Goal: Task Accomplishment & Management: Use online tool/utility

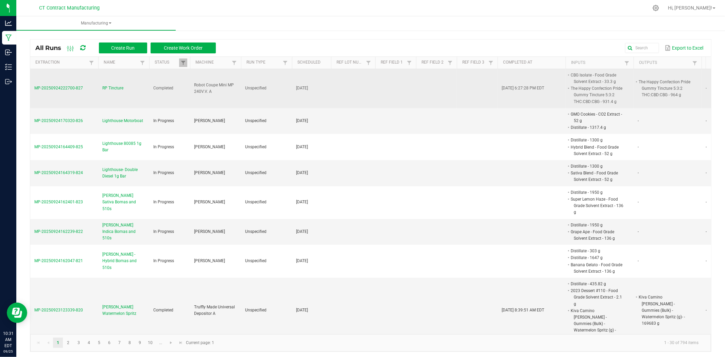
click at [76, 86] on span "MP-20250924222700-827" at bounding box center [58, 88] width 49 height 5
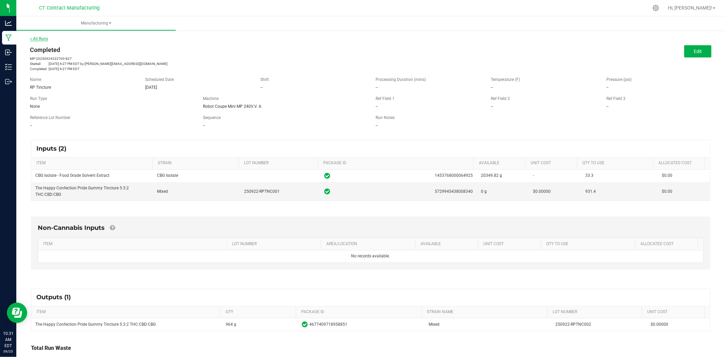
click at [41, 39] on link "< All Runs" at bounding box center [39, 38] width 18 height 5
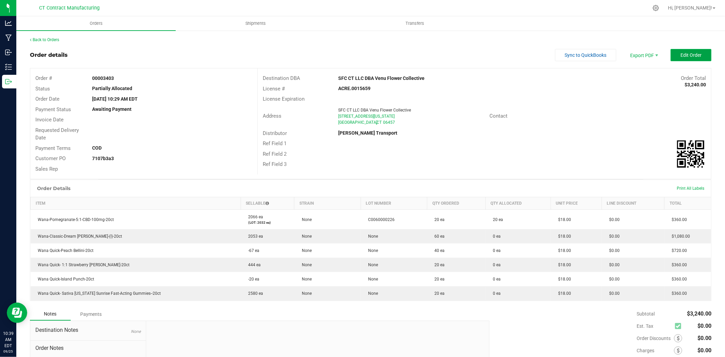
click at [674, 57] on button "Edit Order" at bounding box center [691, 55] width 41 height 12
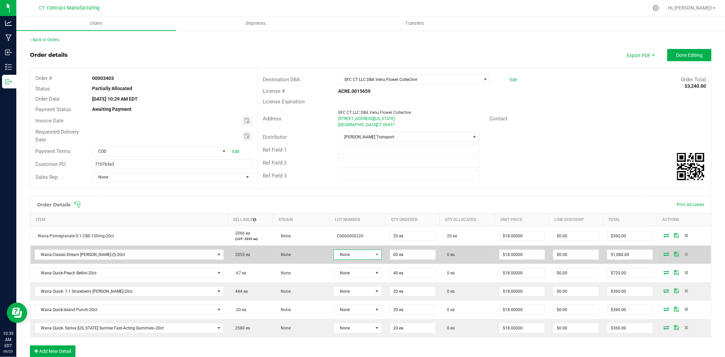
click at [347, 253] on span "None" at bounding box center [353, 255] width 39 height 10
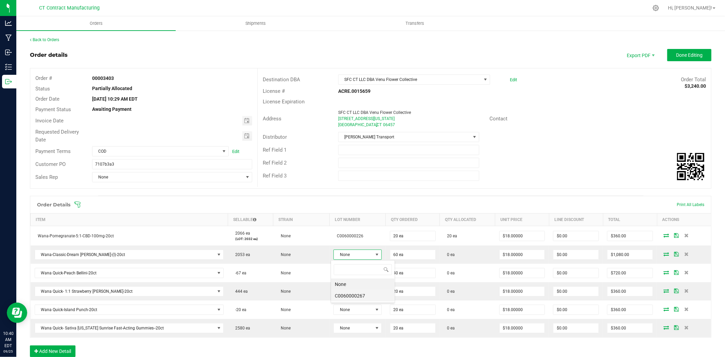
click at [364, 298] on li "C0060000267" at bounding box center [363, 296] width 64 height 12
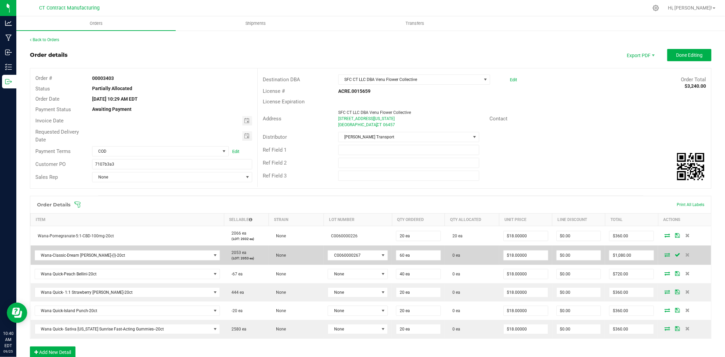
click at [665, 253] on icon at bounding box center [667, 255] width 5 height 4
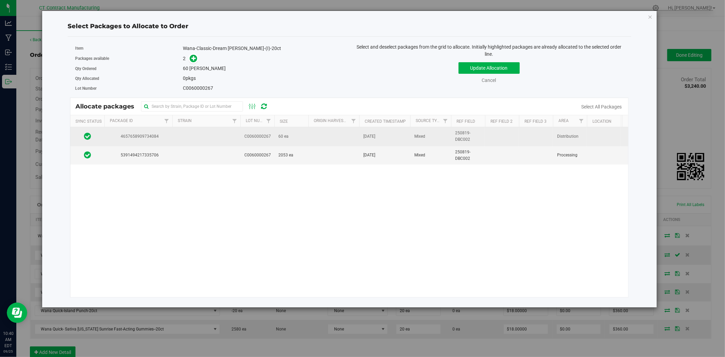
click at [374, 140] on td "[DATE]" at bounding box center [384, 136] width 51 height 19
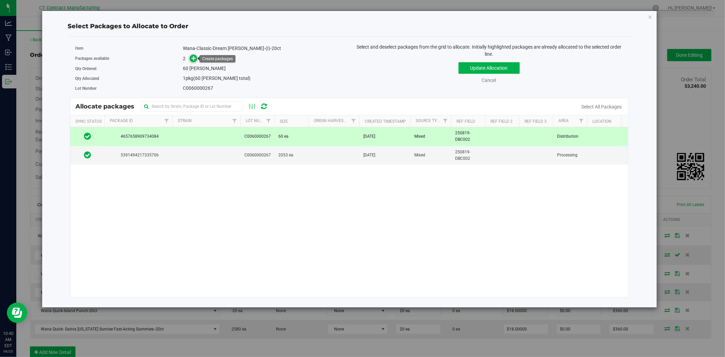
click at [196, 59] on icon at bounding box center [193, 58] width 5 height 5
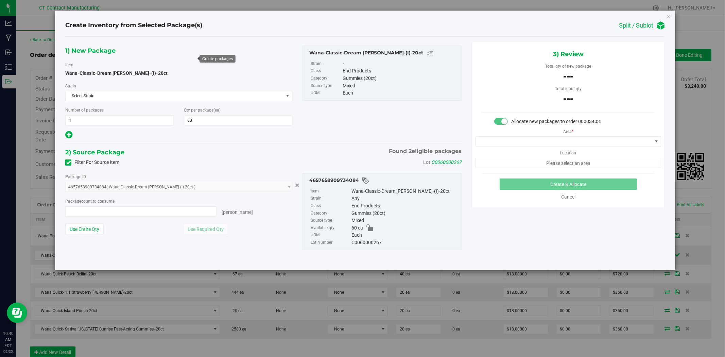
type input "0 ea"
type input "0"
click at [165, 212] on span at bounding box center [140, 211] width 151 height 10
type input "60"
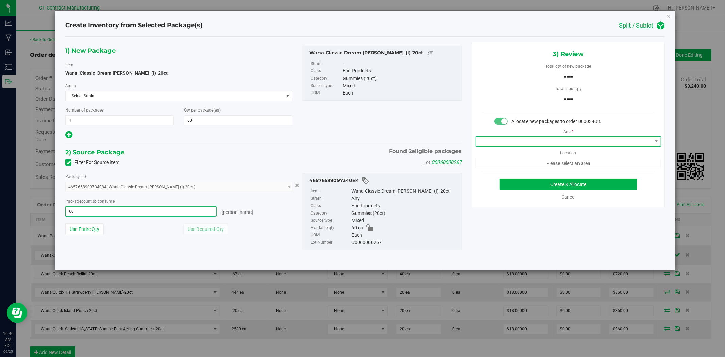
type input "60 ea"
click at [488, 141] on span at bounding box center [564, 142] width 176 height 10
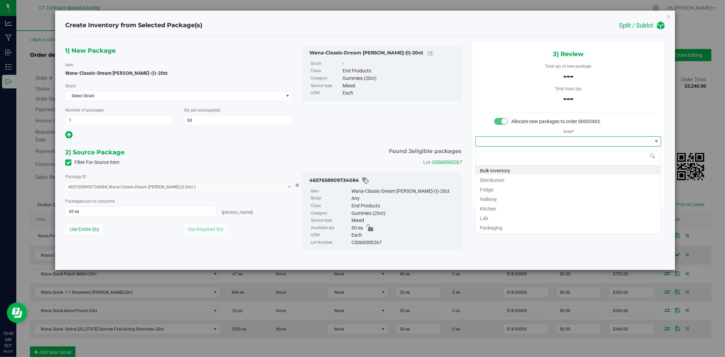
scroll to position [10, 185]
click at [494, 179] on li "Distribution" at bounding box center [568, 179] width 185 height 10
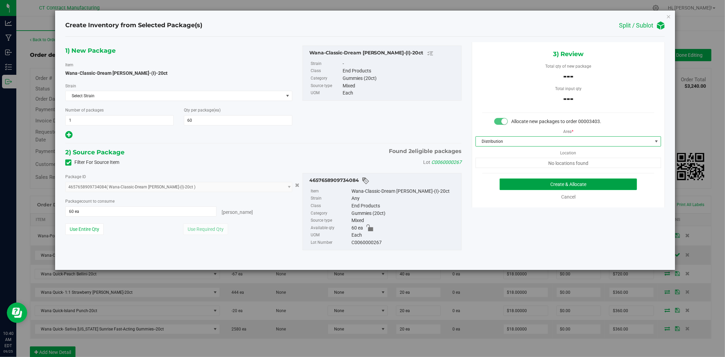
click at [517, 178] on button "Create & Allocate" at bounding box center [569, 184] width 138 height 12
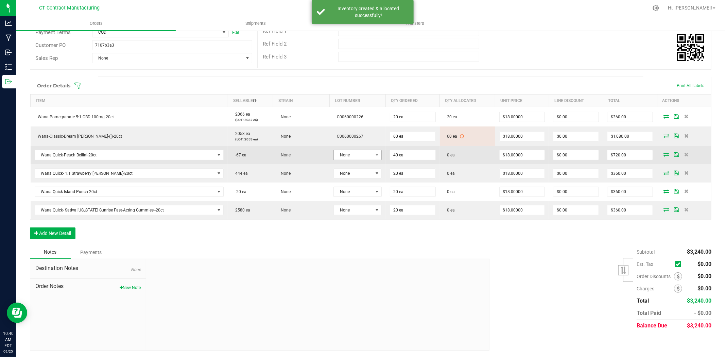
scroll to position [120, 0]
click at [368, 155] on span "None" at bounding box center [353, 155] width 39 height 10
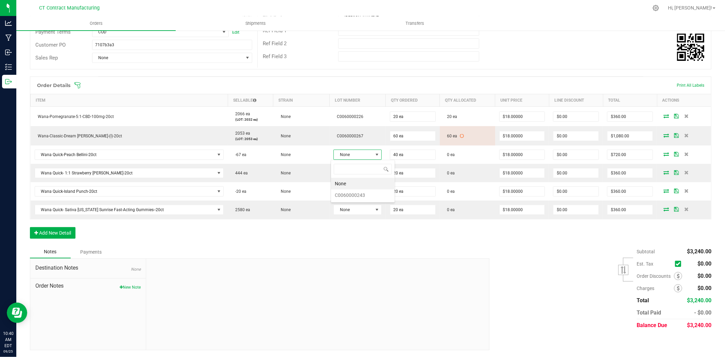
click at [342, 12] on div at bounding box center [385, 7] width 527 height 13
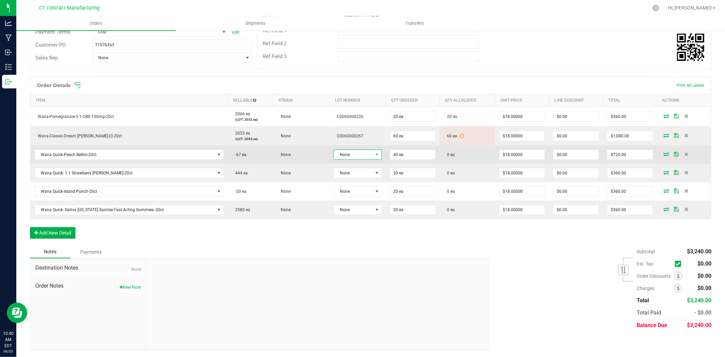
click at [358, 151] on span "None" at bounding box center [353, 155] width 39 height 10
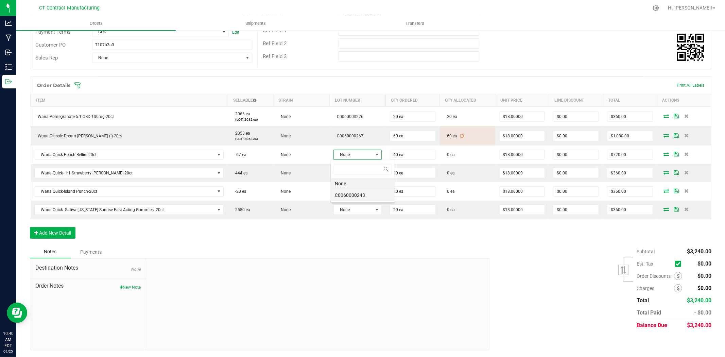
click at [366, 195] on li "C0060000243" at bounding box center [363, 195] width 64 height 12
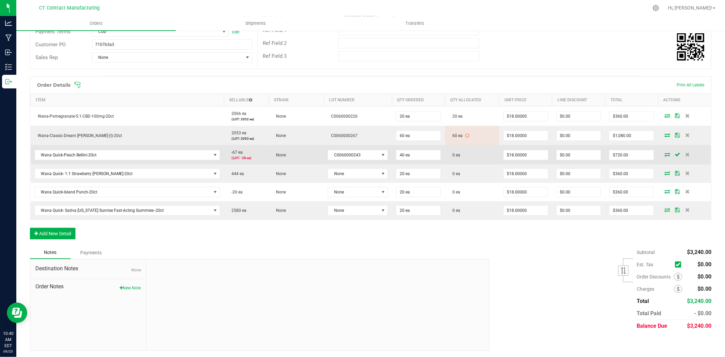
click at [665, 154] on icon at bounding box center [667, 154] width 5 height 4
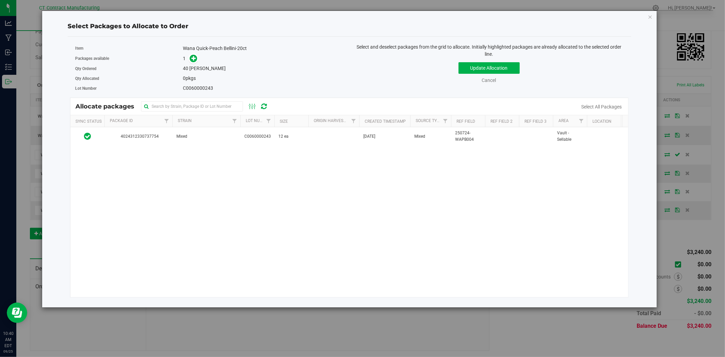
click at [653, 17] on div "Select Packages to Allocate to Order Item Wana Quick-Peach Bellini-20ct Package…" at bounding box center [349, 159] width 615 height 297
click at [650, 18] on icon "button" at bounding box center [650, 17] width 5 height 8
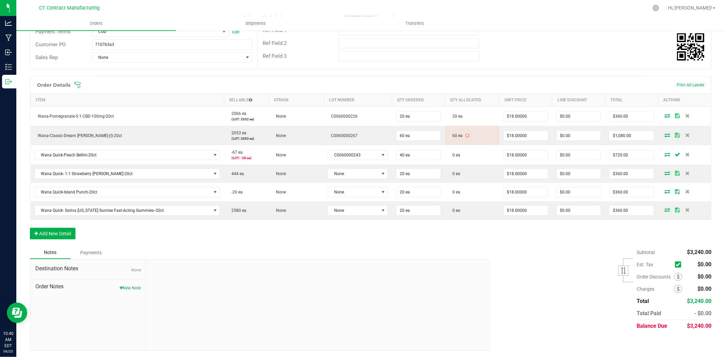
drag, startPoint x: 339, startPoint y: 1, endPoint x: 315, endPoint y: 0, distance: 23.8
click at [338, 1] on div at bounding box center [385, 7] width 527 height 13
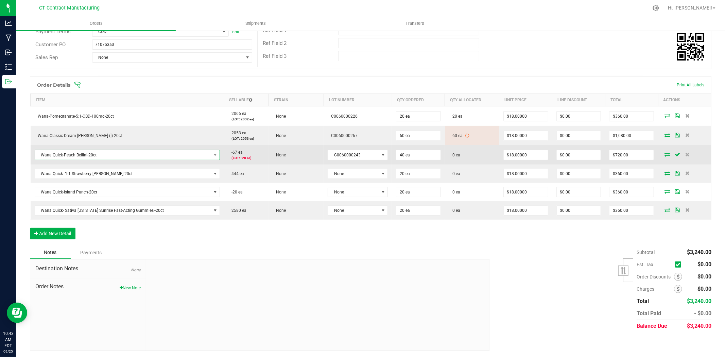
click at [92, 154] on span "Wana Quick-Peach Bellini-20ct" at bounding box center [123, 155] width 176 height 10
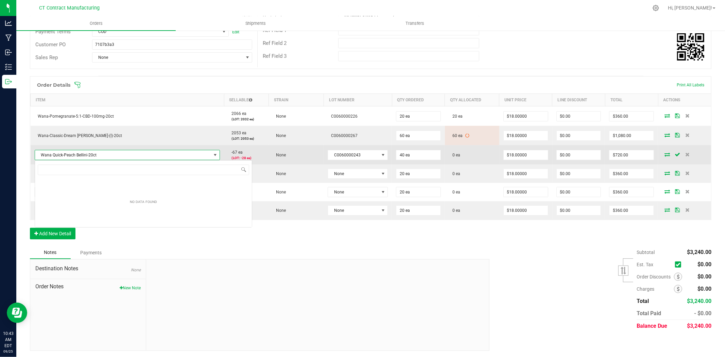
scroll to position [10, 184]
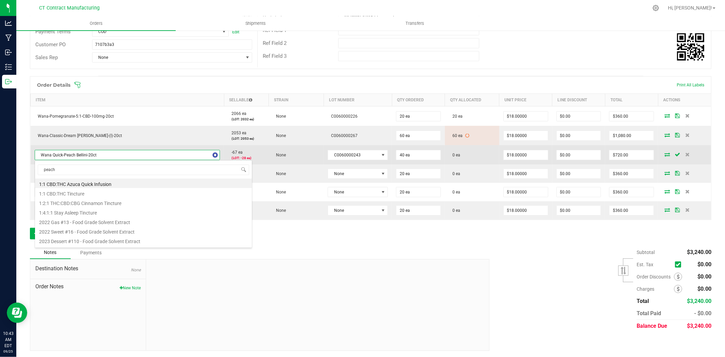
type input "peach b"
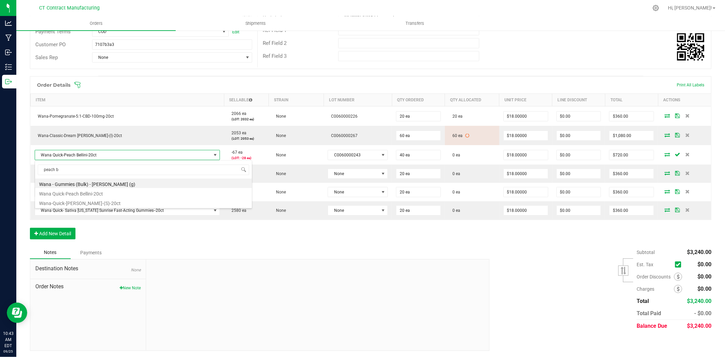
click at [367, 5] on div at bounding box center [385, 7] width 527 height 13
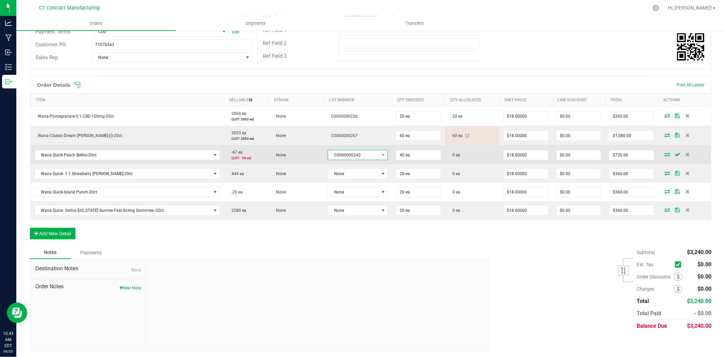
click at [370, 155] on span "C0060000243" at bounding box center [353, 155] width 51 height 10
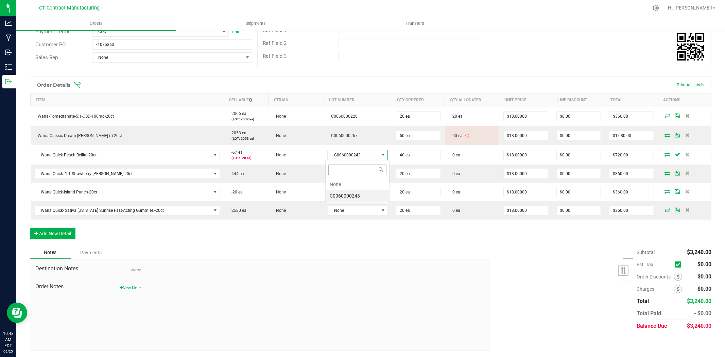
scroll to position [10, 58]
click at [354, 183] on li "None" at bounding box center [358, 184] width 64 height 12
click at [335, 10] on div at bounding box center [385, 7] width 527 height 13
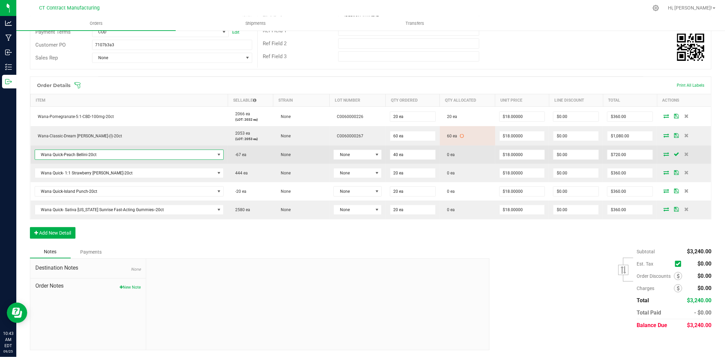
click at [191, 154] on span "Wana Quick-Peach Bellini-20ct" at bounding box center [125, 155] width 180 height 10
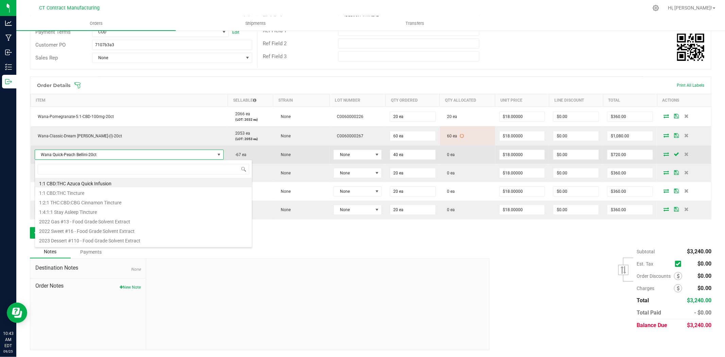
scroll to position [10, 187]
type input "peach bellini"
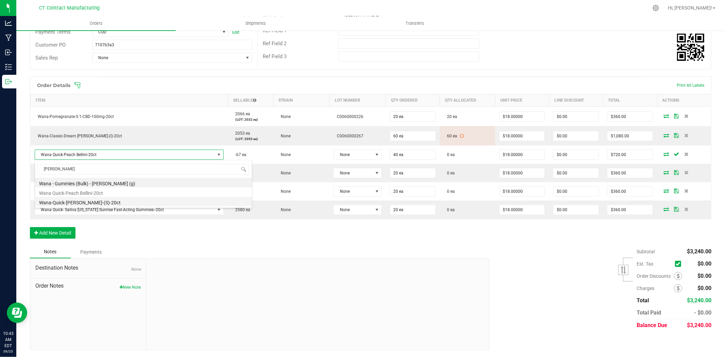
click at [117, 201] on li "Wana-Quick-Peach Bellini-(S)-20ct" at bounding box center [143, 202] width 217 height 10
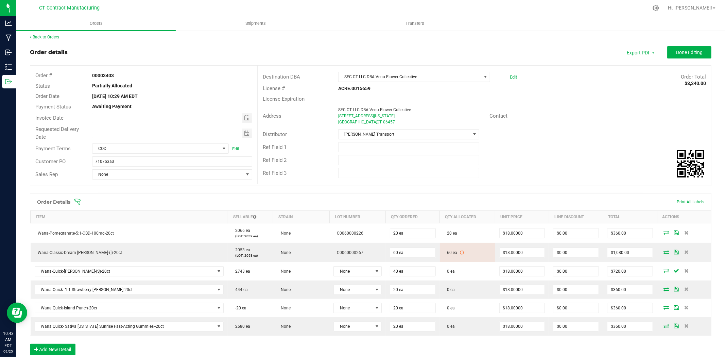
scroll to position [0, 0]
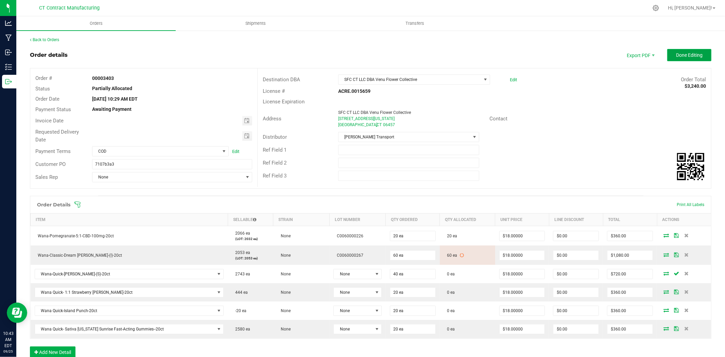
click at [667, 54] on button "Done Editing" at bounding box center [689, 55] width 44 height 12
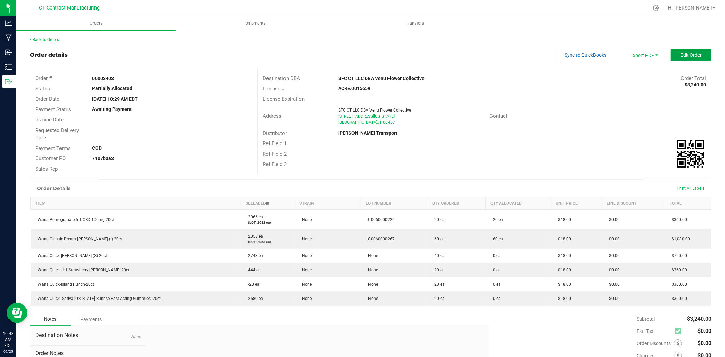
click at [681, 54] on span "Edit Order" at bounding box center [691, 54] width 21 height 5
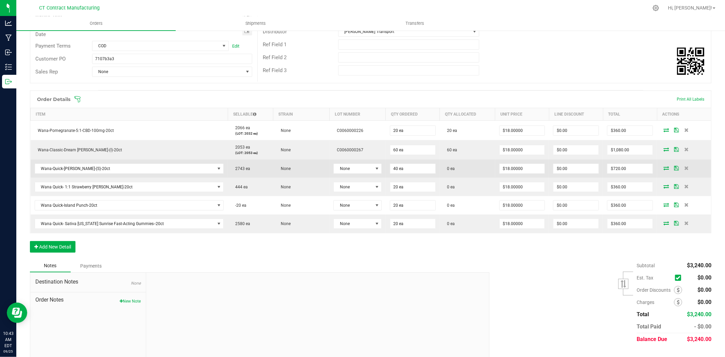
scroll to position [113, 0]
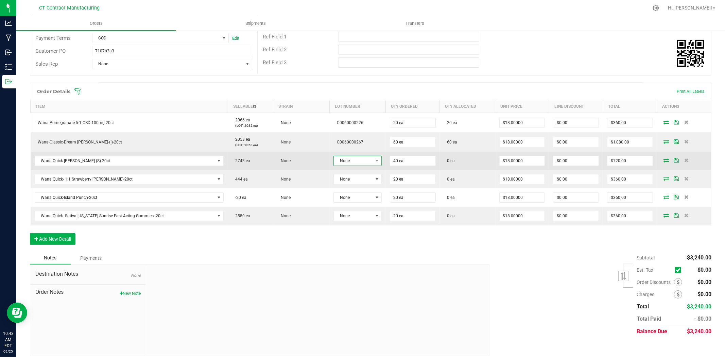
click at [357, 161] on span "None" at bounding box center [353, 161] width 39 height 10
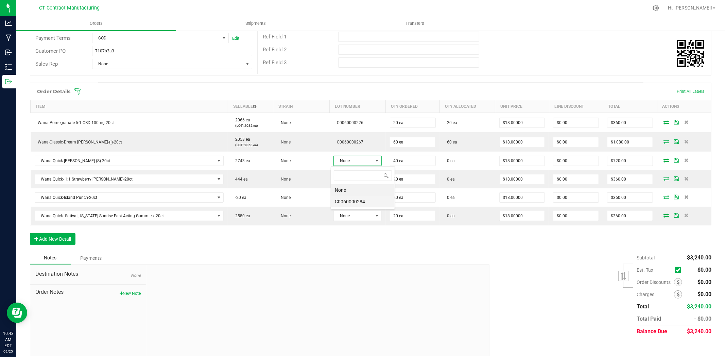
click at [367, 202] on li "C0060000284" at bounding box center [363, 202] width 64 height 12
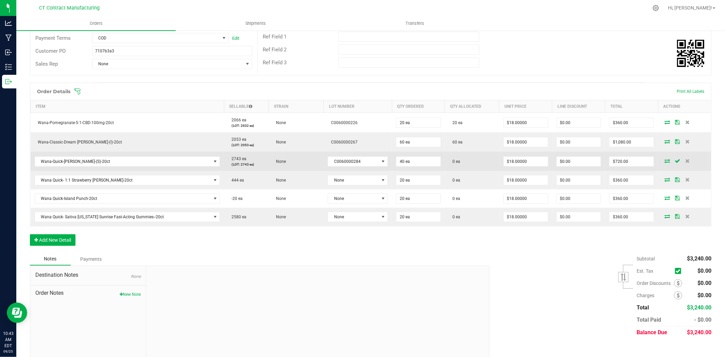
click at [665, 160] on icon at bounding box center [667, 161] width 5 height 4
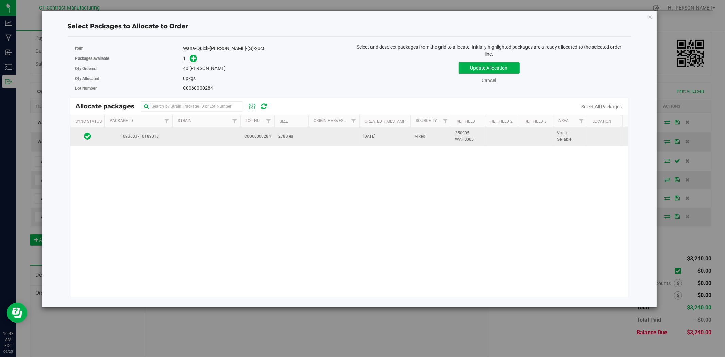
click at [226, 141] on td at bounding box center [206, 136] width 68 height 18
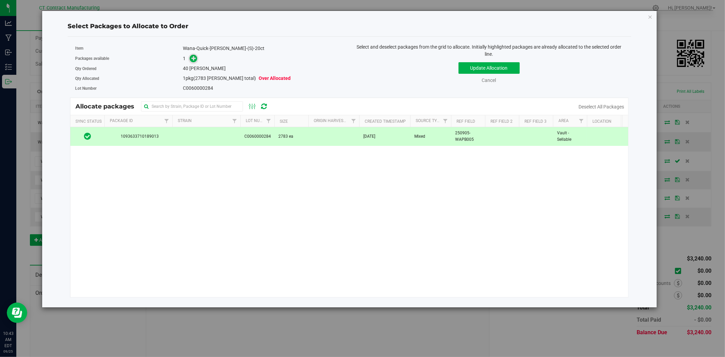
click at [195, 58] on icon at bounding box center [193, 58] width 5 height 5
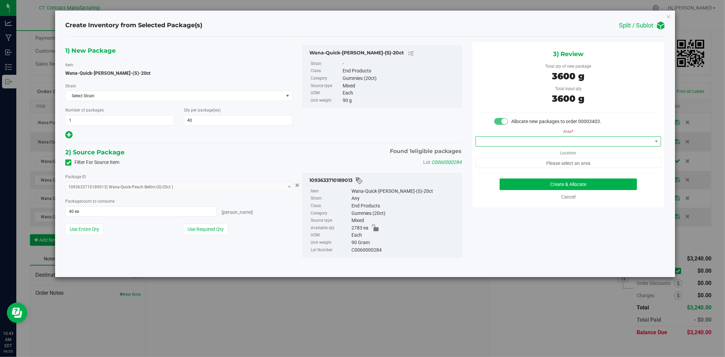
click at [515, 142] on span at bounding box center [564, 142] width 176 height 10
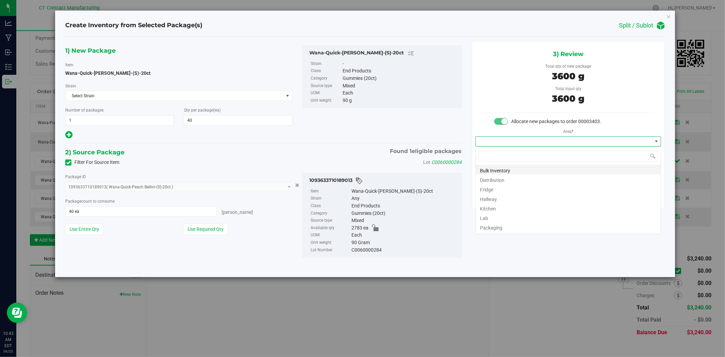
scroll to position [10, 185]
click at [515, 181] on li "Distribution" at bounding box center [568, 179] width 185 height 10
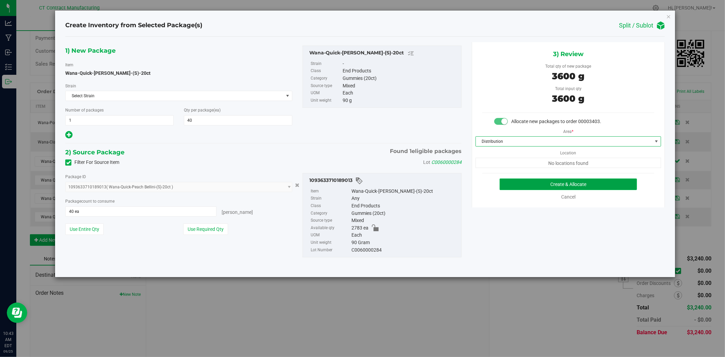
click at [513, 182] on button "Create & Allocate" at bounding box center [569, 184] width 138 height 12
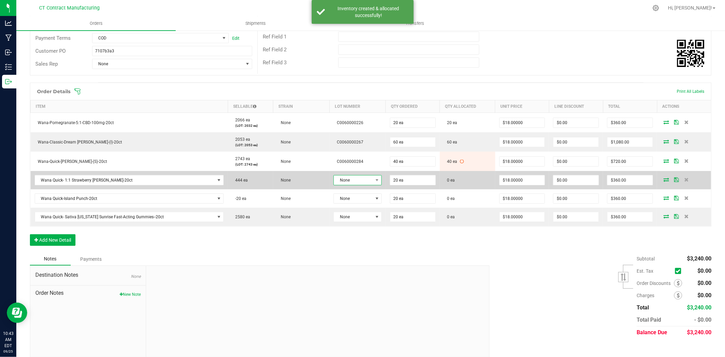
click at [351, 182] on span "None" at bounding box center [353, 180] width 39 height 10
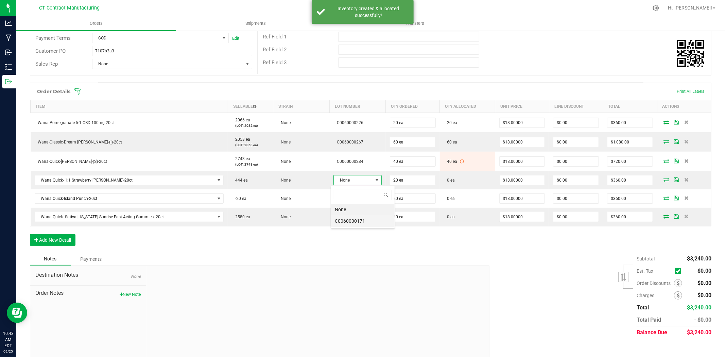
click at [361, 217] on li "C0060000171" at bounding box center [363, 221] width 64 height 12
click at [665, 181] on icon at bounding box center [667, 180] width 5 height 4
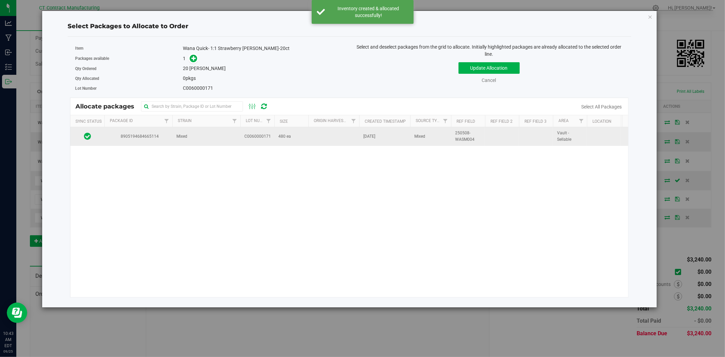
click at [209, 133] on td "Mixed" at bounding box center [206, 136] width 68 height 18
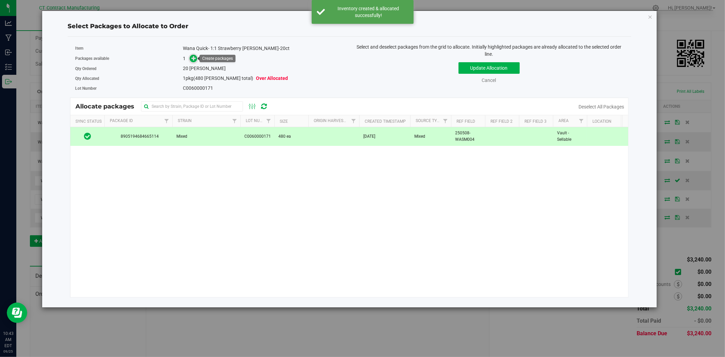
click at [195, 58] on icon at bounding box center [193, 58] width 5 height 5
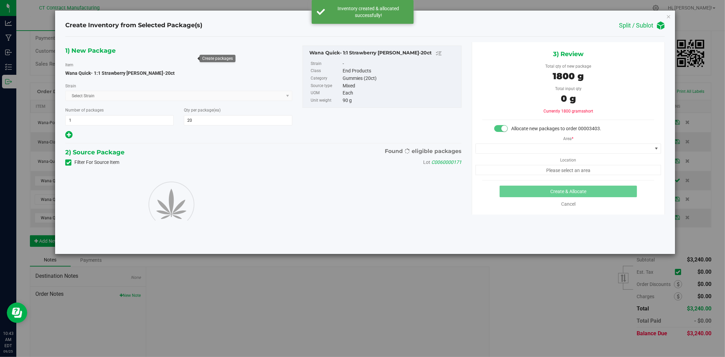
type input "20"
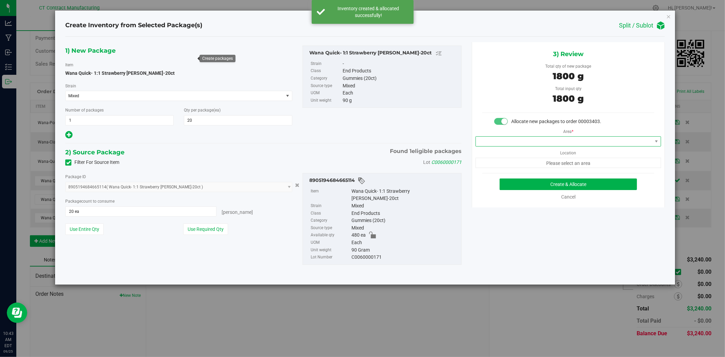
click at [544, 142] on span at bounding box center [564, 142] width 176 height 10
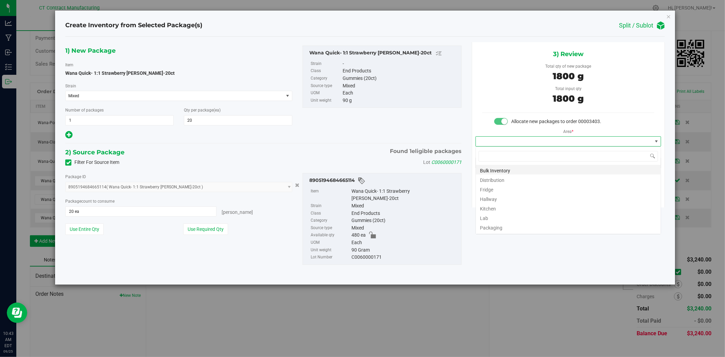
scroll to position [10, 185]
click at [531, 178] on li "Distribution" at bounding box center [568, 179] width 185 height 10
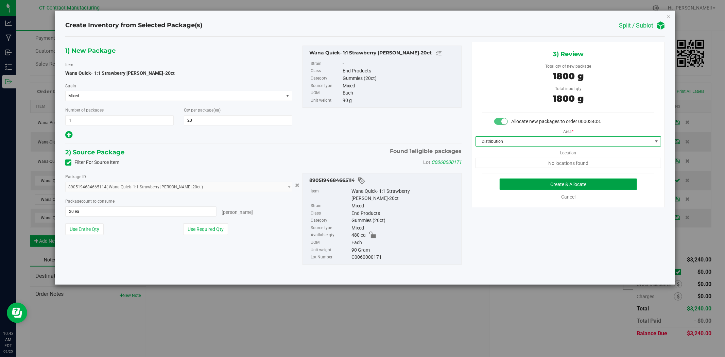
click at [533, 184] on button "Create & Allocate" at bounding box center [569, 184] width 138 height 12
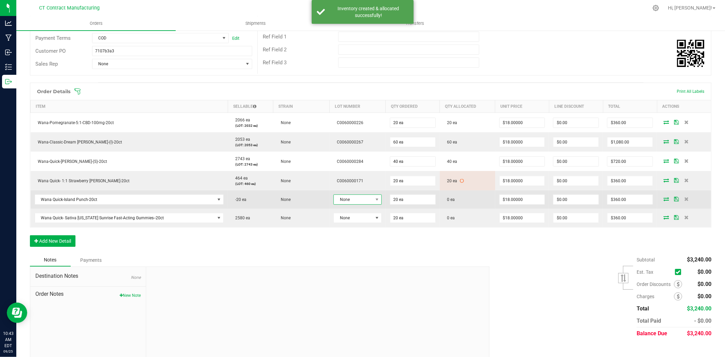
click at [355, 198] on span "None" at bounding box center [353, 200] width 39 height 10
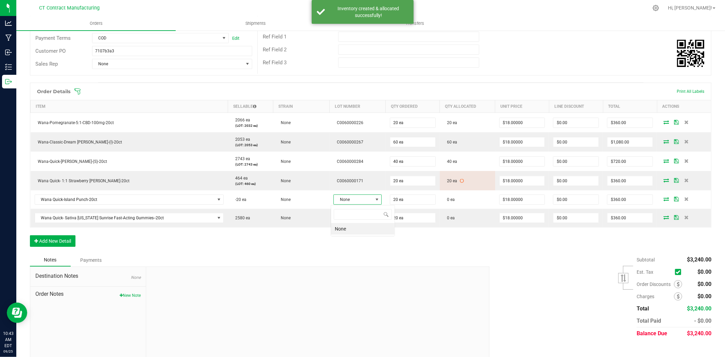
scroll to position [10, 48]
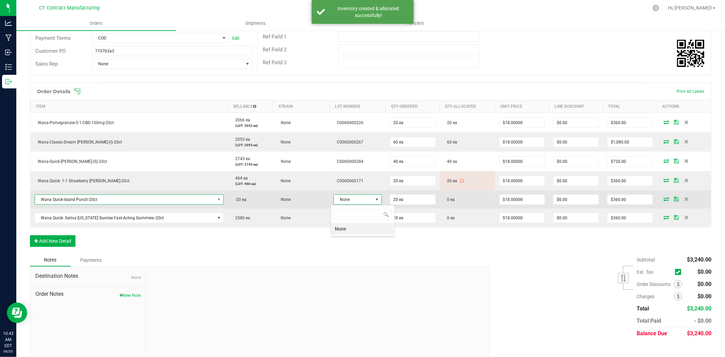
click at [201, 198] on span "Wana Quick-Island Punch-20ct" at bounding box center [125, 200] width 180 height 10
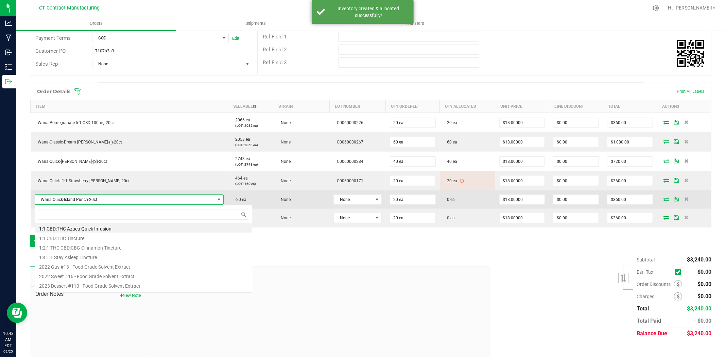
scroll to position [10, 187]
type input "island pu"
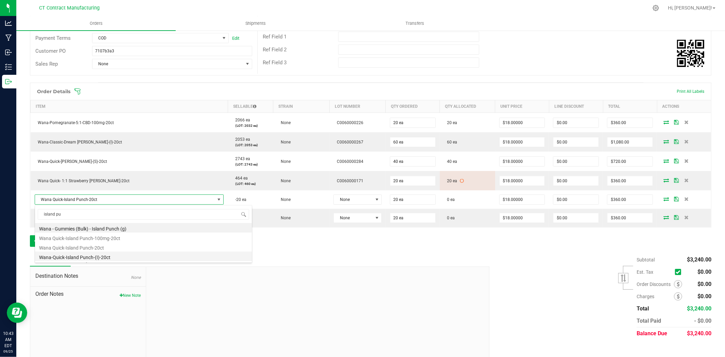
click at [105, 256] on li "Wana-Quick-Island Punch-(I)-20ct" at bounding box center [143, 257] width 217 height 10
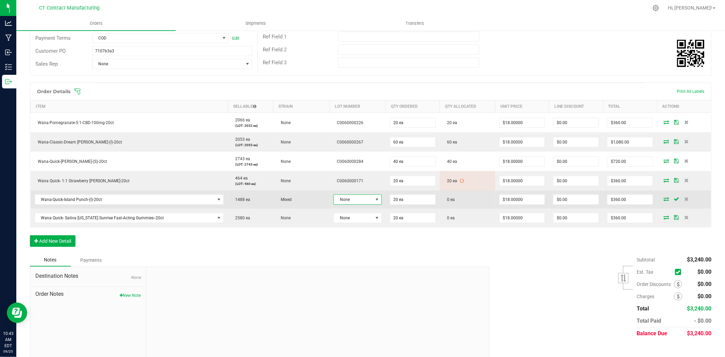
click at [368, 198] on span "None" at bounding box center [353, 200] width 39 height 10
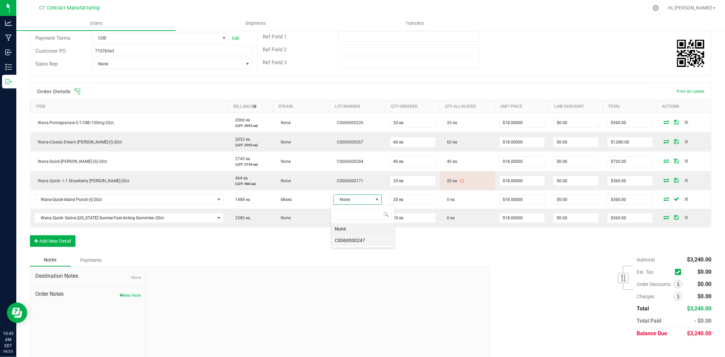
scroll to position [10, 48]
click at [365, 241] on li "C0060000247" at bounding box center [363, 241] width 64 height 12
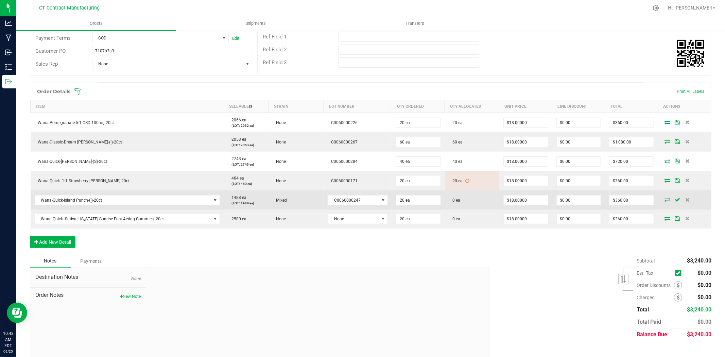
click at [665, 198] on icon at bounding box center [667, 200] width 5 height 4
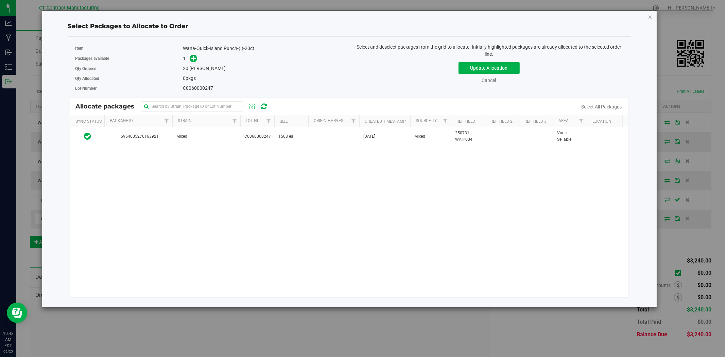
click at [226, 148] on div "6954005276163921 Mixed C0060000247 1508 ea Aug 6, 2025 Mixed 250731-WAIP004 Vau…" at bounding box center [349, 212] width 558 height 170
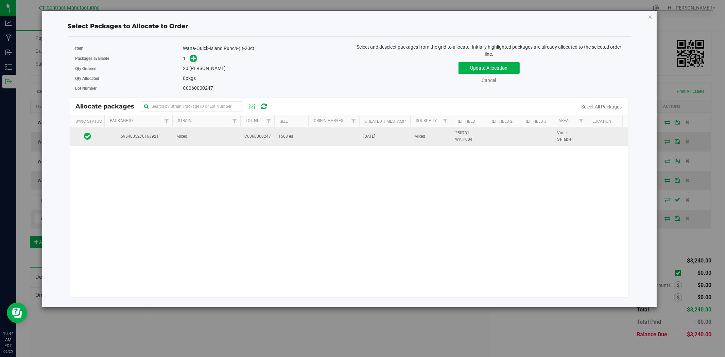
click at [224, 138] on td "Mixed" at bounding box center [206, 136] width 68 height 18
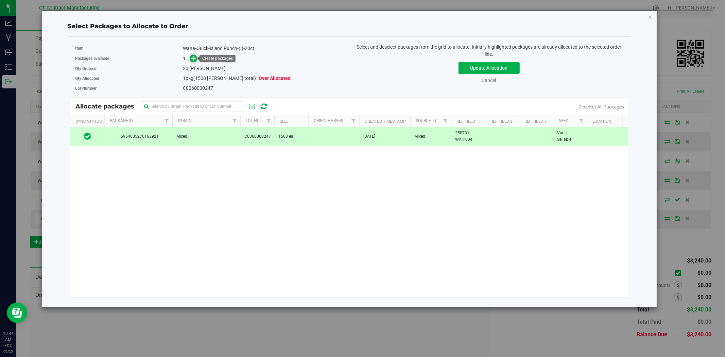
click at [192, 56] on icon at bounding box center [193, 58] width 5 height 5
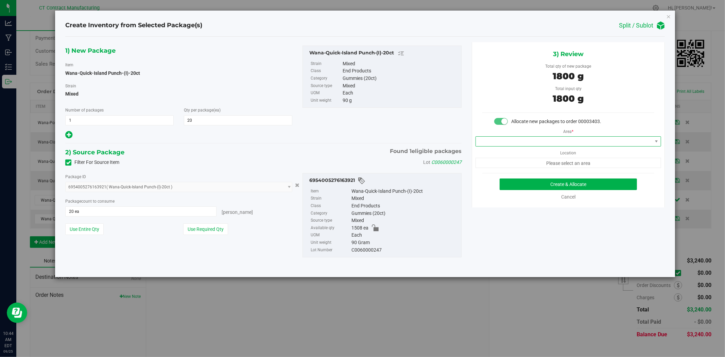
click at [511, 139] on span at bounding box center [564, 142] width 176 height 10
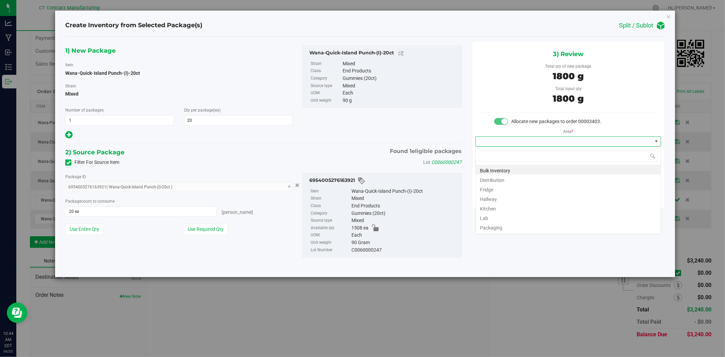
scroll to position [10, 185]
click at [508, 177] on li "Distribution" at bounding box center [568, 179] width 185 height 10
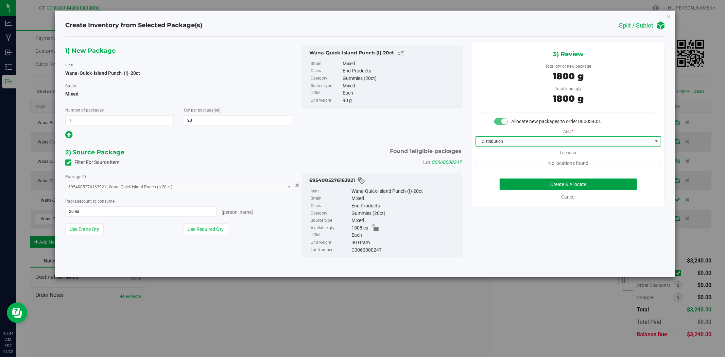
click at [512, 180] on button "Create & Allocate" at bounding box center [569, 184] width 138 height 12
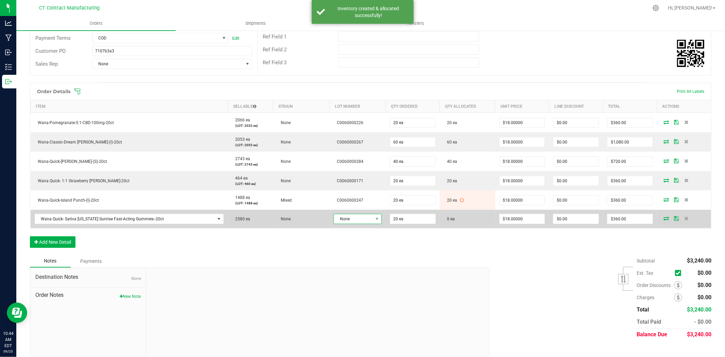
click at [356, 215] on span "None" at bounding box center [353, 219] width 39 height 10
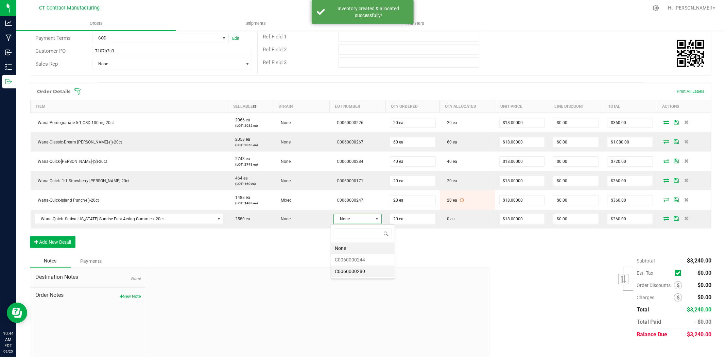
click at [371, 270] on li "C0060000280" at bounding box center [363, 272] width 64 height 12
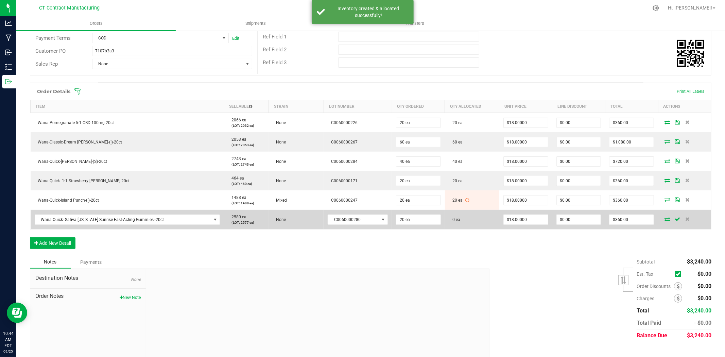
click at [665, 218] on icon at bounding box center [667, 219] width 5 height 4
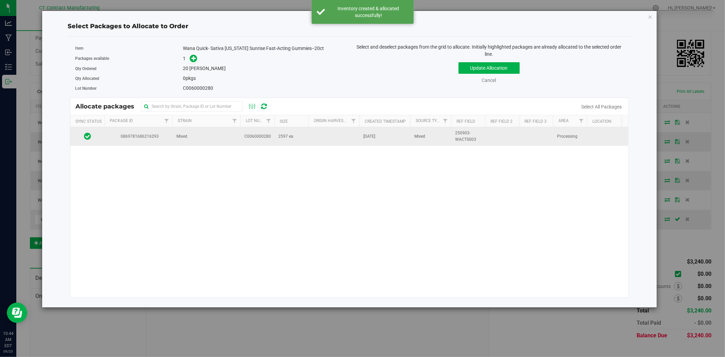
click at [206, 140] on td "Mixed" at bounding box center [206, 136] width 68 height 18
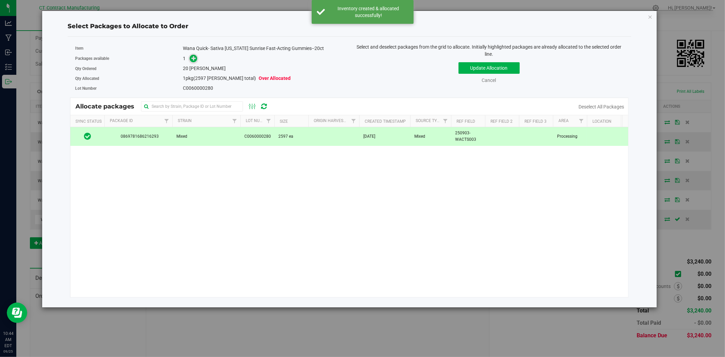
click at [192, 56] on icon at bounding box center [193, 58] width 5 height 5
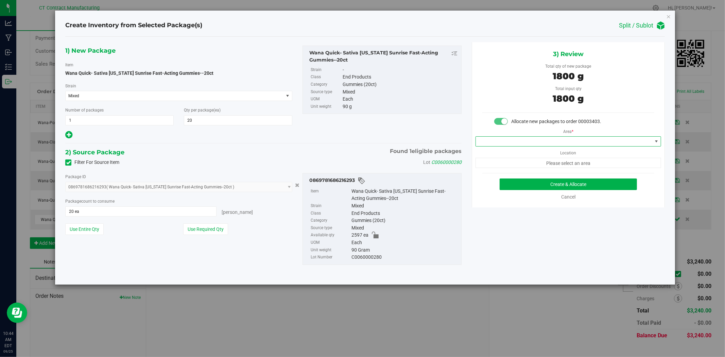
click at [610, 143] on span at bounding box center [564, 142] width 176 height 10
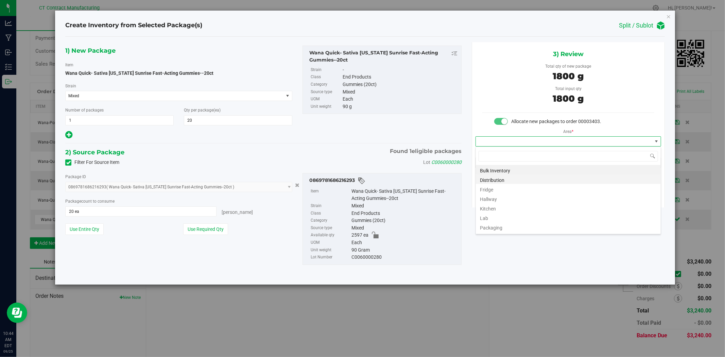
scroll to position [10, 185]
click at [576, 177] on li "Distribution" at bounding box center [568, 179] width 185 height 10
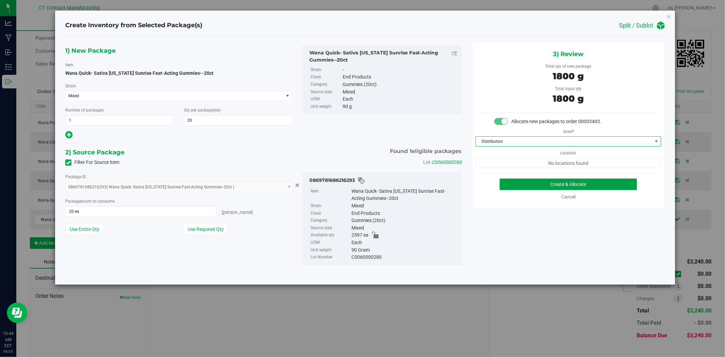
click at [587, 186] on button "Create & Allocate" at bounding box center [569, 184] width 138 height 12
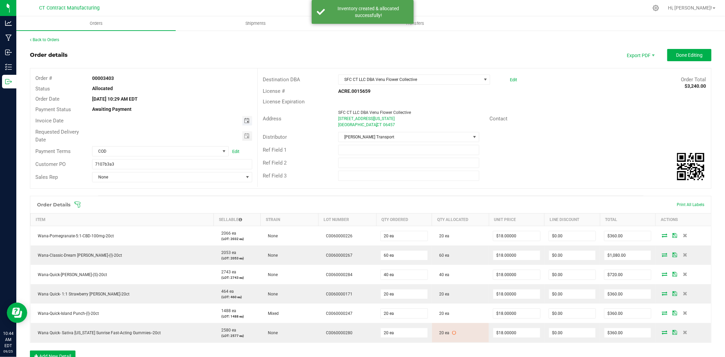
click at [246, 121] on span "Toggle calendar" at bounding box center [246, 120] width 5 height 5
click at [170, 190] on span "26" at bounding box center [172, 189] width 10 height 11
type input "09/26/2025"
click at [200, 152] on span "COD" at bounding box center [155, 152] width 127 height 10
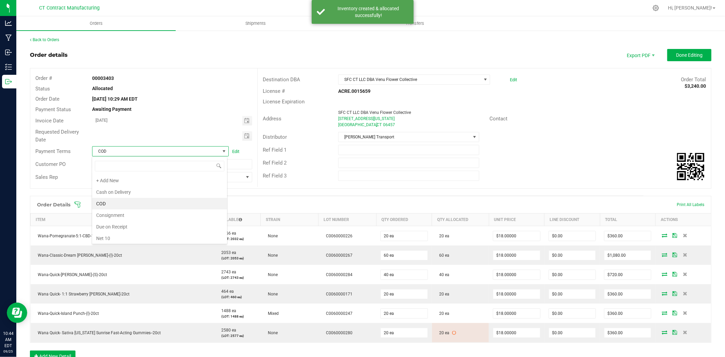
scroll to position [10, 135]
click at [135, 225] on li "Due on Receipt" at bounding box center [159, 227] width 135 height 12
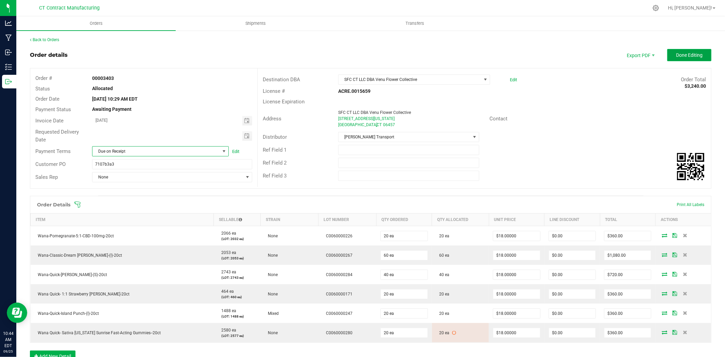
click at [689, 59] on button "Done Editing" at bounding box center [689, 55] width 44 height 12
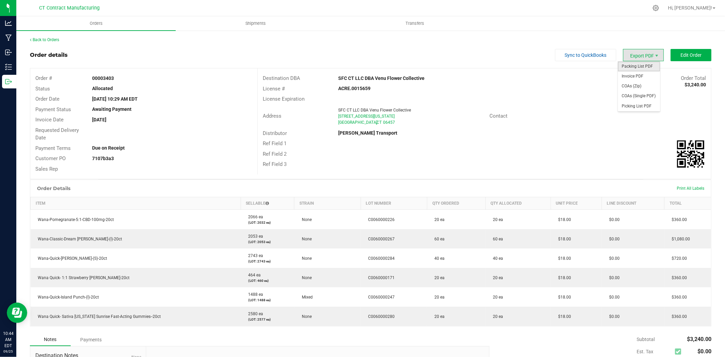
click at [640, 66] on span "Packing List PDF" at bounding box center [639, 67] width 42 height 10
click at [637, 76] on span "Invoice PDF" at bounding box center [639, 76] width 42 height 10
click at [55, 38] on link "Back to Orders" at bounding box center [44, 39] width 29 height 5
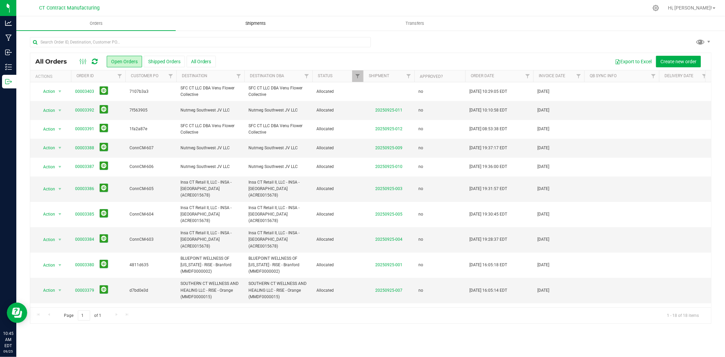
click at [253, 20] on span "Shipments" at bounding box center [255, 23] width 39 height 6
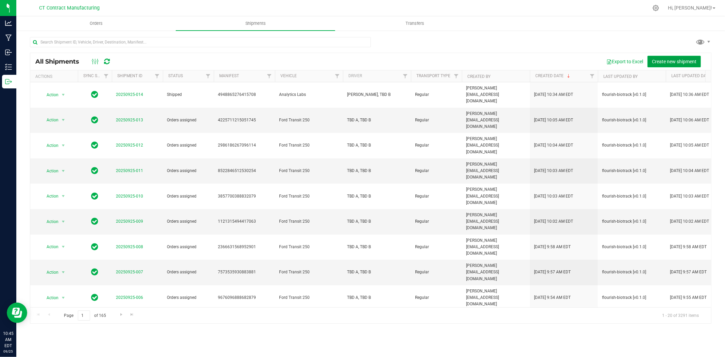
click at [669, 59] on span "Create new shipment" at bounding box center [674, 61] width 45 height 5
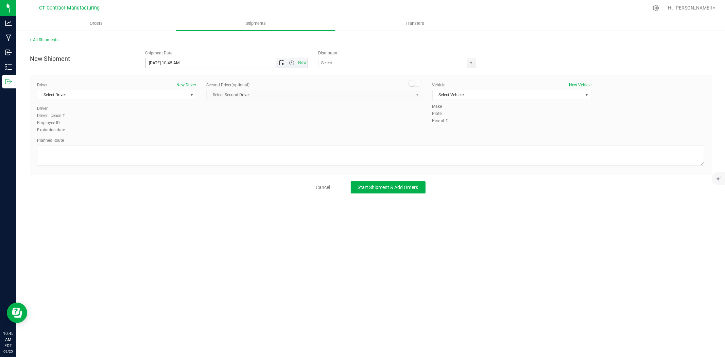
click at [283, 64] on span "Open the date view" at bounding box center [281, 62] width 5 height 5
click at [199, 131] on link "26" at bounding box center [201, 132] width 10 height 11
click at [291, 64] on span "Open the time view" at bounding box center [291, 62] width 5 height 5
click at [164, 135] on li "8:00 AM" at bounding box center [226, 138] width 161 height 9
type input "9/26/2025 8:00 AM"
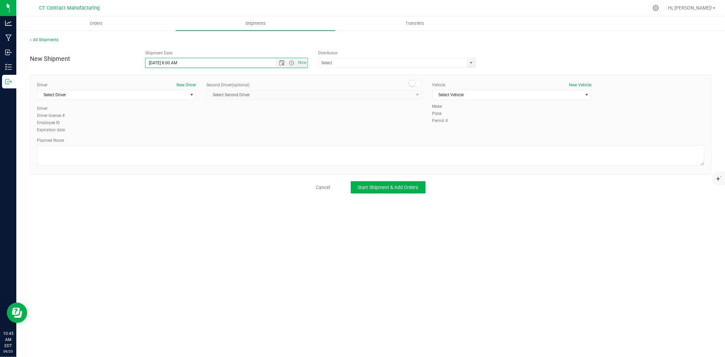
scroll to position [78, 0]
click at [473, 62] on span "select" at bounding box center [471, 62] width 5 height 5
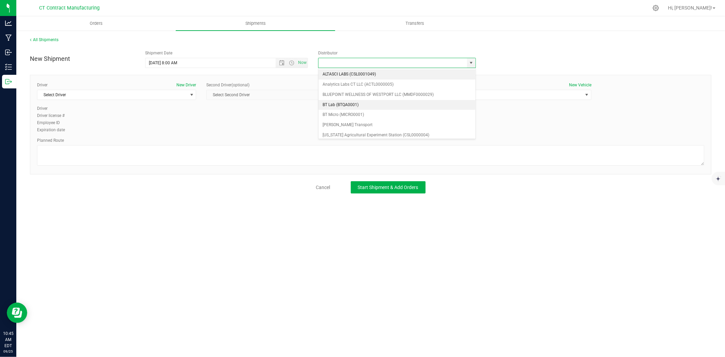
scroll to position [38, 0]
click at [400, 132] on li "Grow Green Girls, Inc. - Westbrook (ACTP0000443)" at bounding box center [397, 137] width 157 height 10
type input "Grow Green Girls, Inc. - Westbrook (ACTP0000443)"
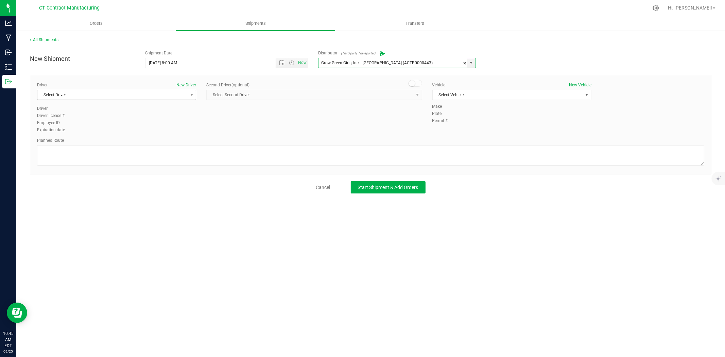
click at [160, 94] on span "Select Driver" at bounding box center [112, 95] width 150 height 10
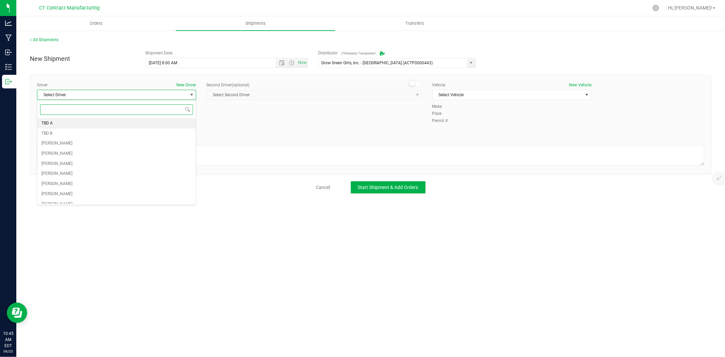
click at [85, 125] on li "TBD A" at bounding box center [116, 123] width 158 height 10
click at [410, 86] on span at bounding box center [416, 83] width 14 height 7
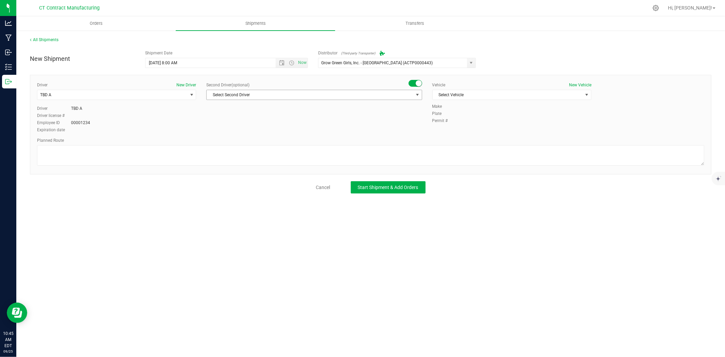
drag, startPoint x: 406, startPoint y: 96, endPoint x: 339, endPoint y: 116, distance: 69.8
click at [405, 97] on span "Select Second Driver" at bounding box center [310, 95] width 206 height 10
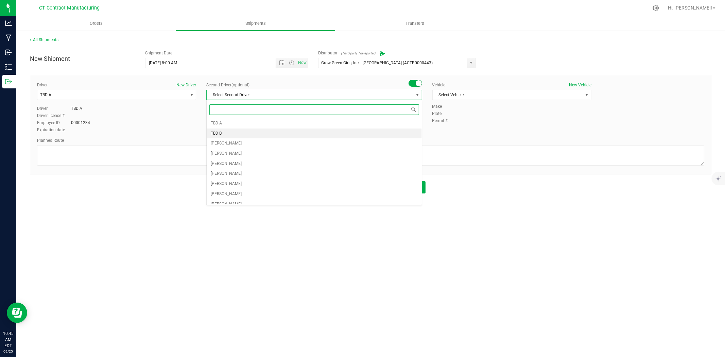
click at [251, 134] on li "TBD B" at bounding box center [314, 134] width 215 height 10
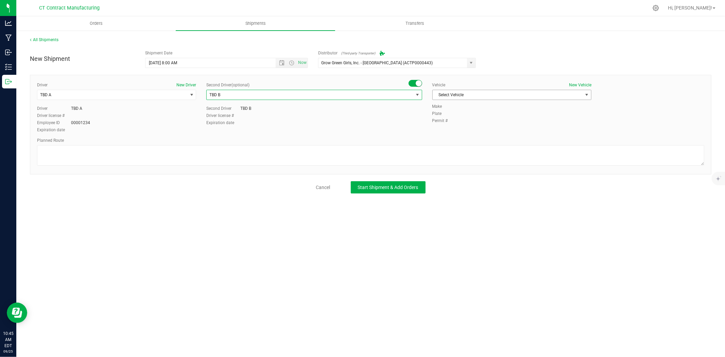
click at [559, 90] on span "Select Vehicle" at bounding box center [508, 95] width 150 height 10
click at [497, 120] on li "Ford Transit 250" at bounding box center [512, 117] width 158 height 10
click at [423, 153] on textarea at bounding box center [370, 155] width 667 height 20
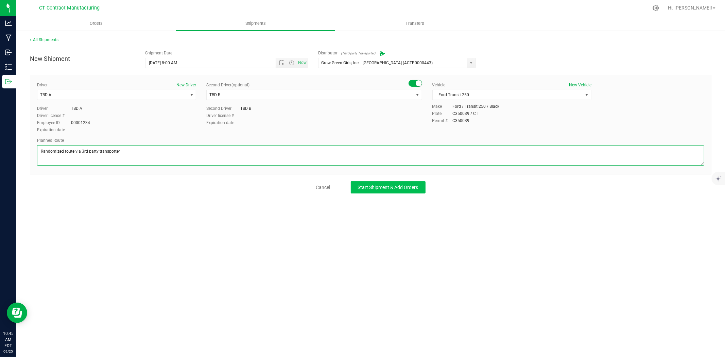
type textarea "Randomized route via 3rd party transporter"
click at [403, 188] on span "Start Shipment & Add Orders" at bounding box center [388, 187] width 61 height 5
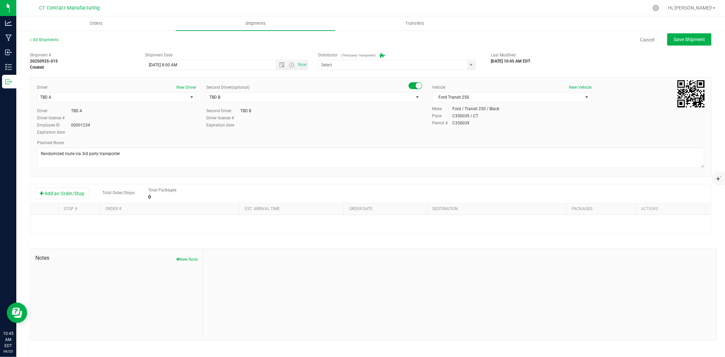
type input "Grow Green Girls, Inc. - Westbrook (ACTP0000443)"
click at [83, 195] on button "Add an Order/Stop" at bounding box center [61, 194] width 53 height 12
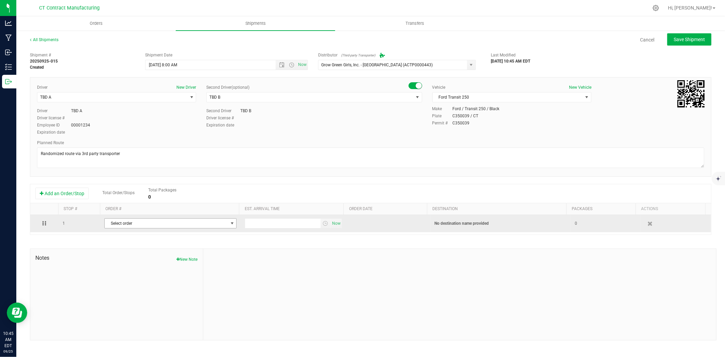
click at [110, 225] on span "Select order" at bounding box center [166, 224] width 123 height 10
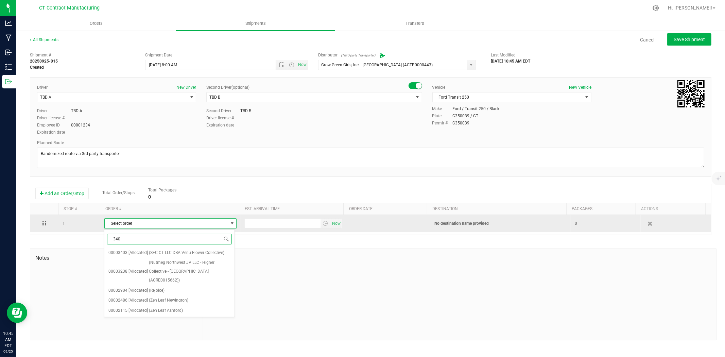
type input "3403"
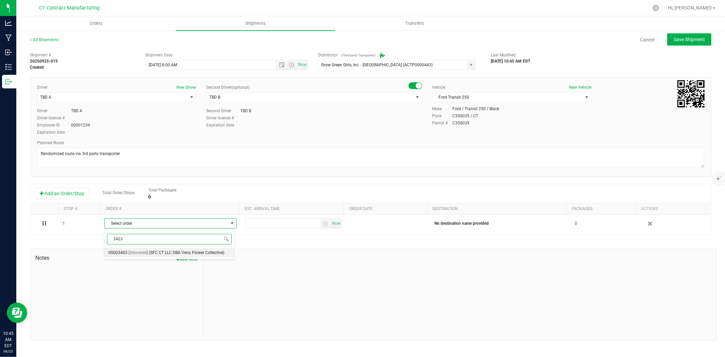
click at [147, 249] on li "00003403 [Allocated] (SFC CT LLC DBA Venu Flower Collective)" at bounding box center [169, 253] width 131 height 10
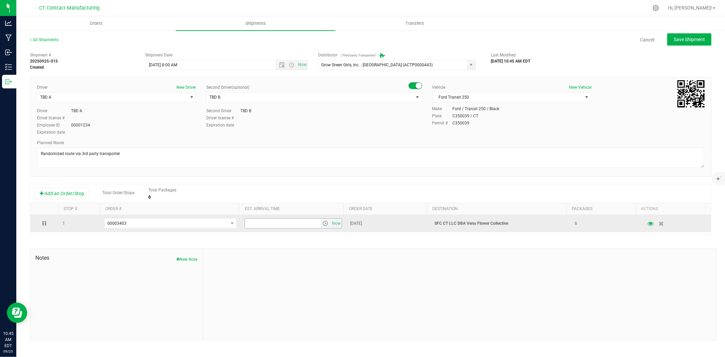
click at [323, 224] on span "select" at bounding box center [325, 223] width 5 height 5
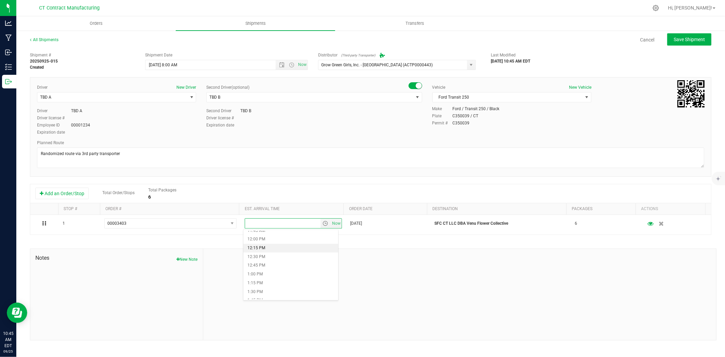
scroll to position [378, 0]
click at [274, 259] on li "11:30 AM" at bounding box center [290, 259] width 95 height 9
click at [687, 44] on button "Save Shipment" at bounding box center [689, 39] width 44 height 12
type input "9/26/2025 12:00 PM"
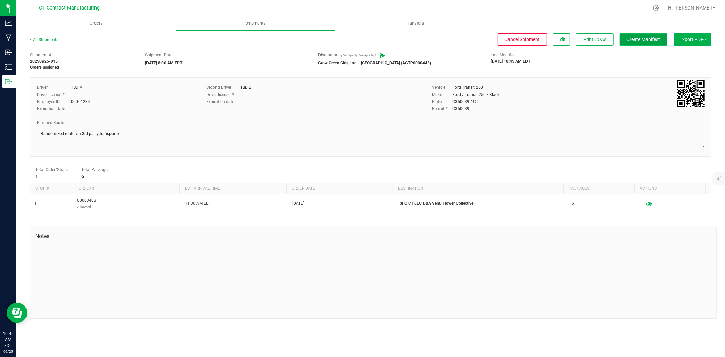
click at [656, 37] on span "Create Manifest" at bounding box center [644, 39] width 34 height 5
